Goal: Task Accomplishment & Management: Manage account settings

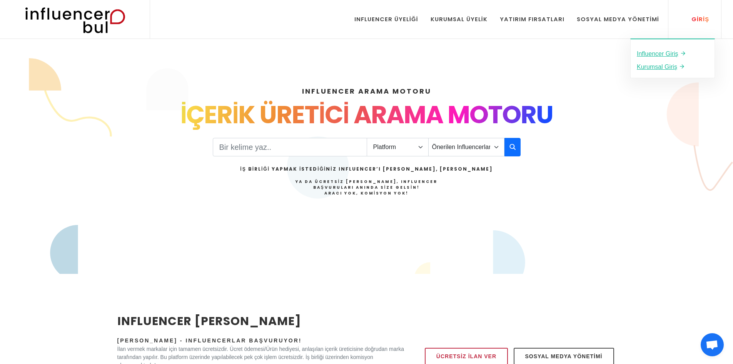
click at [690, 18] on div "Giriş" at bounding box center [696, 19] width 26 height 8
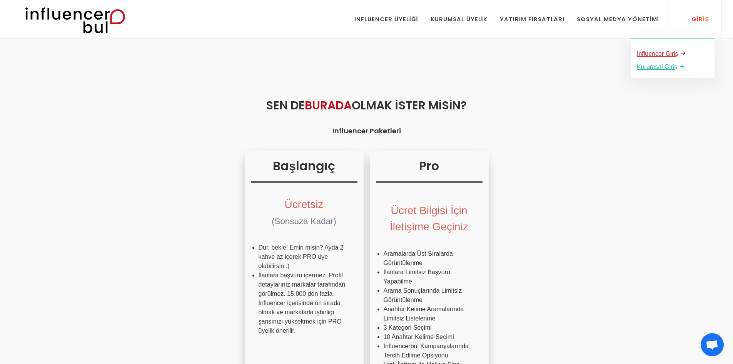
click at [679, 54] on link "Influencer Giriş" at bounding box center [673, 53] width 72 height 10
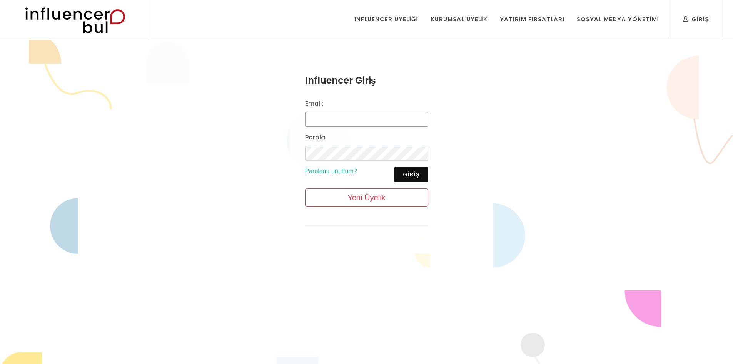
click at [379, 116] on input "Email:" at bounding box center [366, 119] width 123 height 15
type input "aycan.cal99@gmail.com"
click at [404, 170] on button "Giriş" at bounding box center [410, 174] width 33 height 15
